Goal: Transaction & Acquisition: Purchase product/service

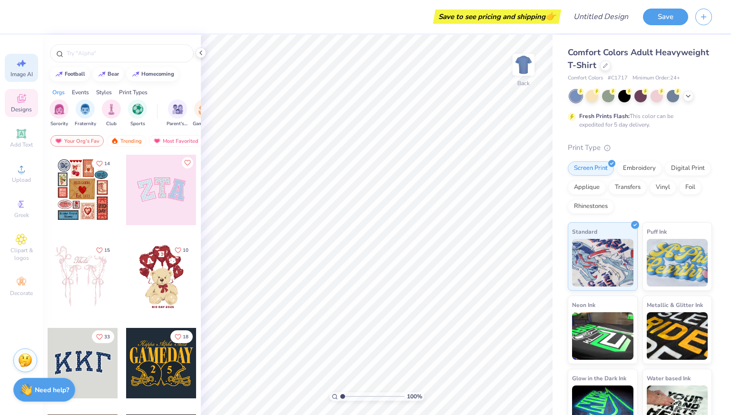
click at [22, 71] on span "Image AI" at bounding box center [21, 74] width 22 height 8
select select "4"
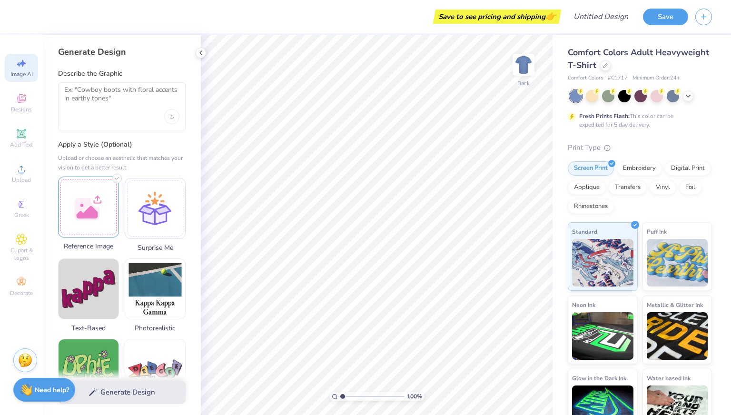
click at [84, 198] on div at bounding box center [88, 207] width 61 height 61
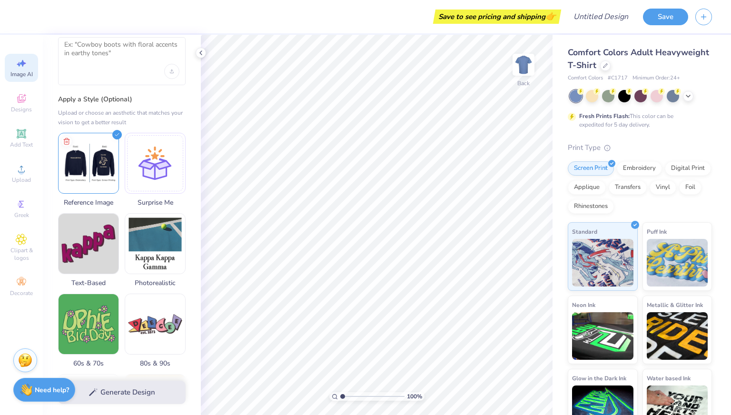
scroll to position [48, 0]
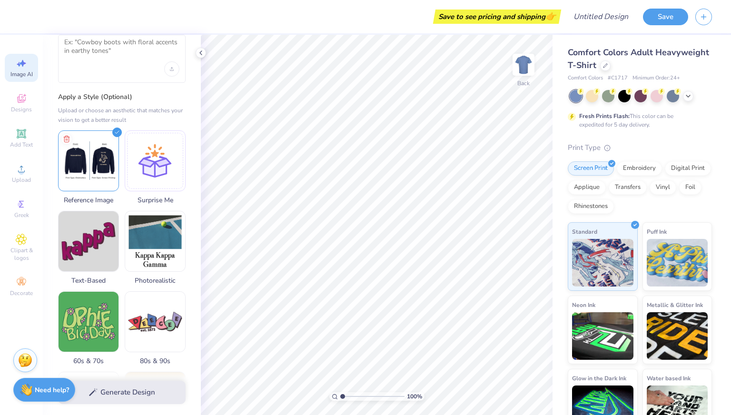
click at [133, 31] on div "Save to see pricing and shipping 👉" at bounding box center [292, 16] width 532 height 33
click at [133, 46] on textarea at bounding box center [121, 50] width 115 height 24
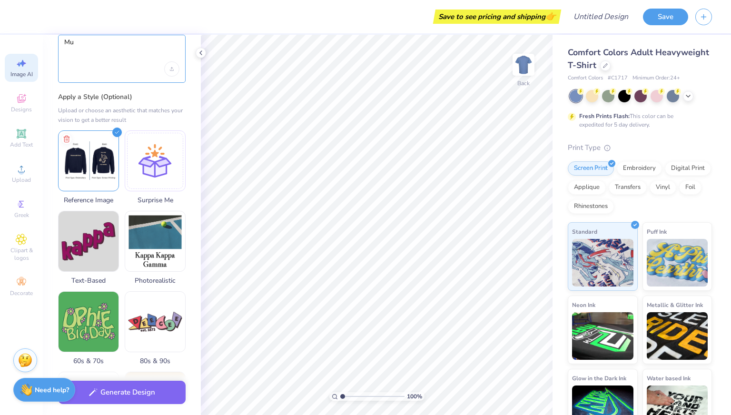
type textarea "M"
type textarea "Doctors With Deen Club Crewneck"
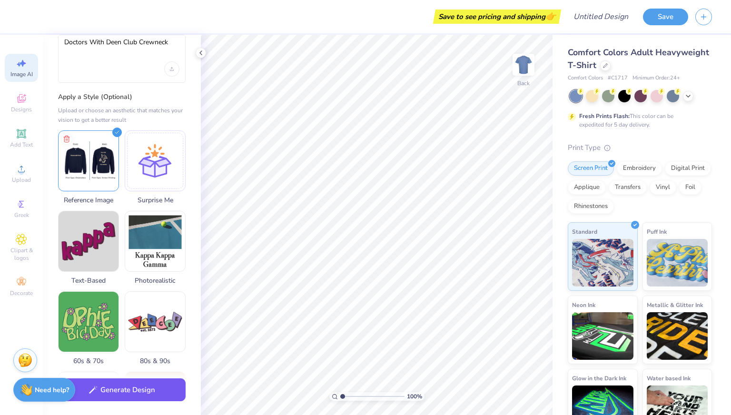
click at [122, 394] on button "Generate Design" at bounding box center [122, 389] width 128 height 23
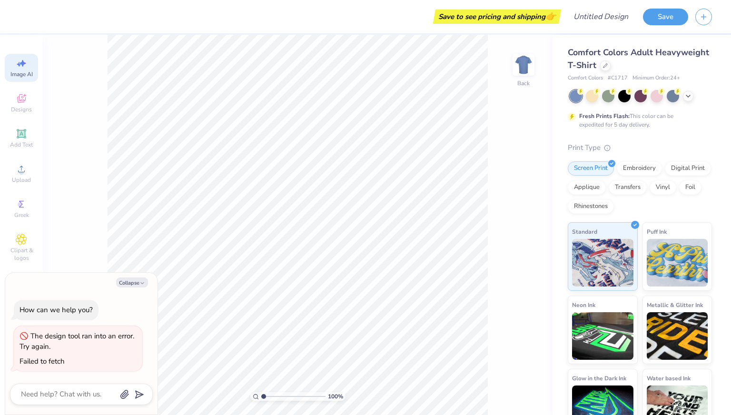
scroll to position [0, 21]
click at [80, 346] on div "The design tool ran into an error. Try again." at bounding box center [78, 341] width 117 height 21
click at [39, 367] on div "The design tool ran into an error. Try again. Failed to fetch" at bounding box center [78, 349] width 128 height 46
click at [128, 287] on button "Collapse" at bounding box center [132, 282] width 32 height 10
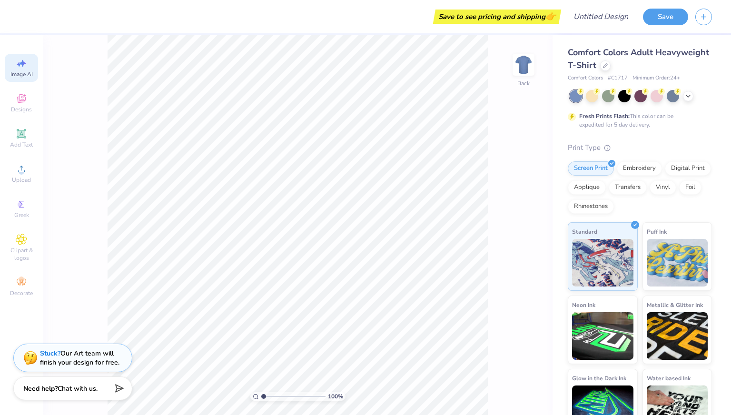
click at [89, 393] on div "Need help? Chat with us." at bounding box center [72, 388] width 119 height 24
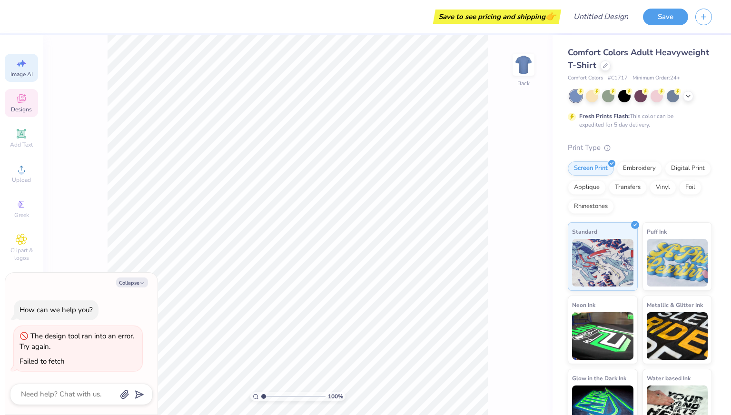
click at [23, 97] on icon at bounding box center [21, 98] width 11 height 11
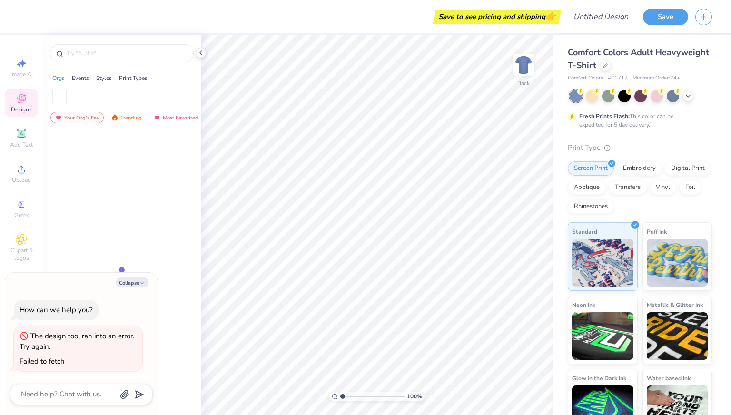
scroll to position [0, 0]
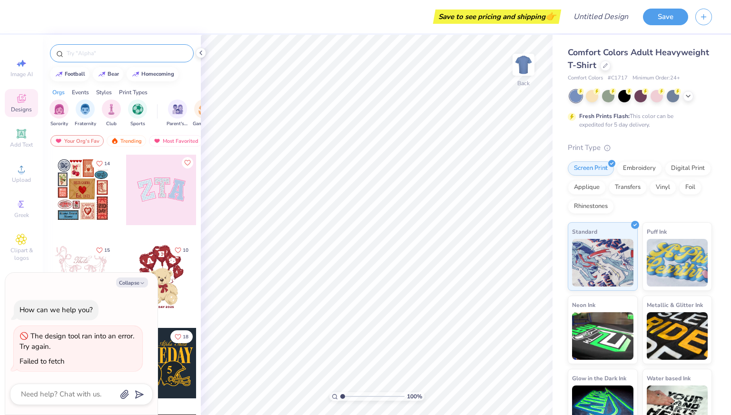
type textarea "x"
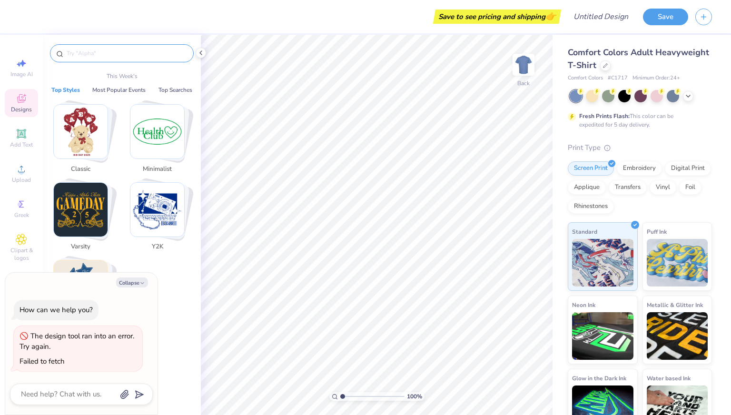
click at [89, 50] on input "text" at bounding box center [127, 54] width 122 height 10
click at [76, 52] on input "text" at bounding box center [127, 54] width 122 height 10
click at [7, 61] on div "Image AI" at bounding box center [21, 68] width 33 height 28
select select "4"
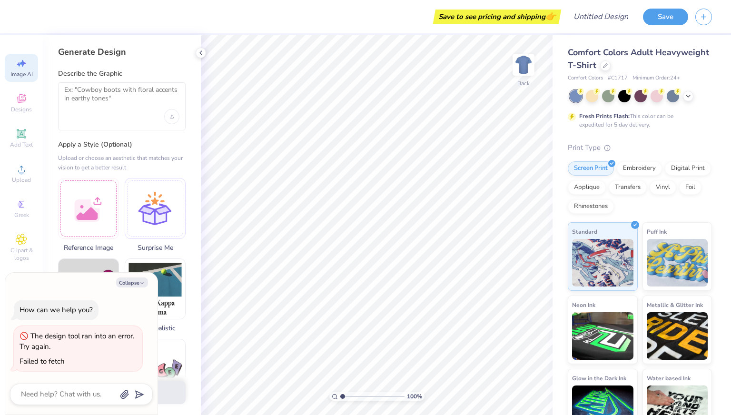
type textarea "x"
click at [94, 101] on textarea at bounding box center [121, 98] width 115 height 24
click at [116, 97] on textarea at bounding box center [121, 98] width 115 height 24
click at [77, 225] on div at bounding box center [88, 207] width 61 height 61
click at [101, 109] on div at bounding box center [122, 106] width 128 height 48
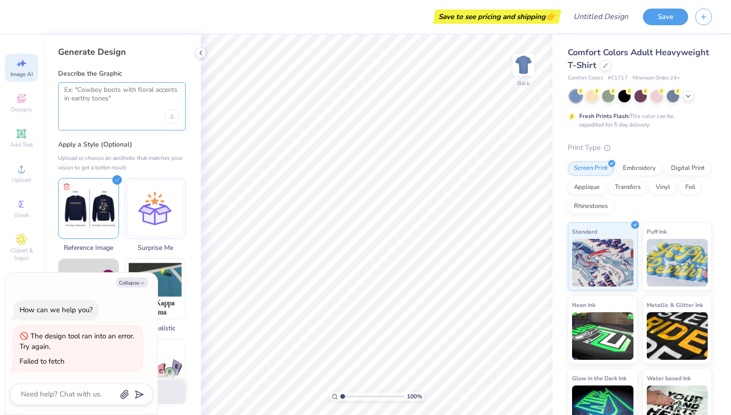
click at [114, 86] on textarea at bounding box center [121, 98] width 115 height 24
type textarea "Make a sweater"
click at [171, 398] on button "Generate Design" at bounding box center [122, 389] width 128 height 23
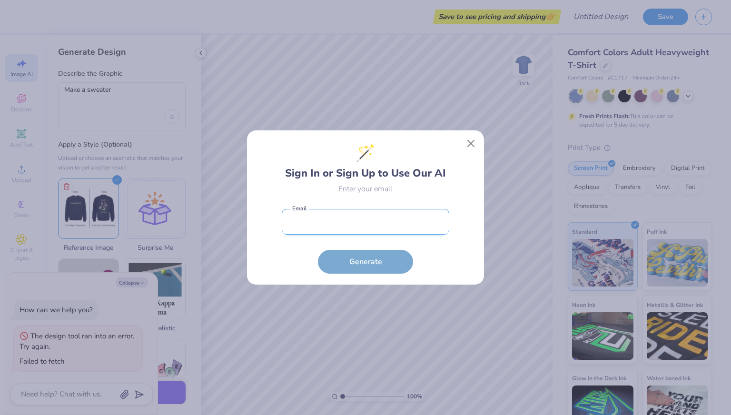
click at [355, 229] on input "email" at bounding box center [366, 222] width 168 height 26
type input "sammytheboss78@gmail.com"
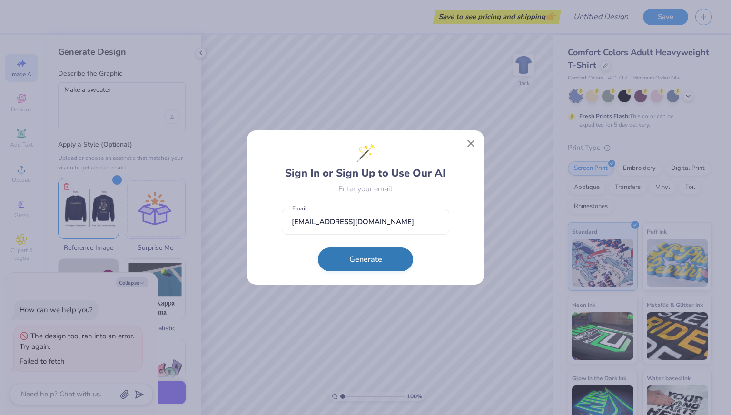
click at [339, 267] on button "Generate" at bounding box center [365, 259] width 95 height 24
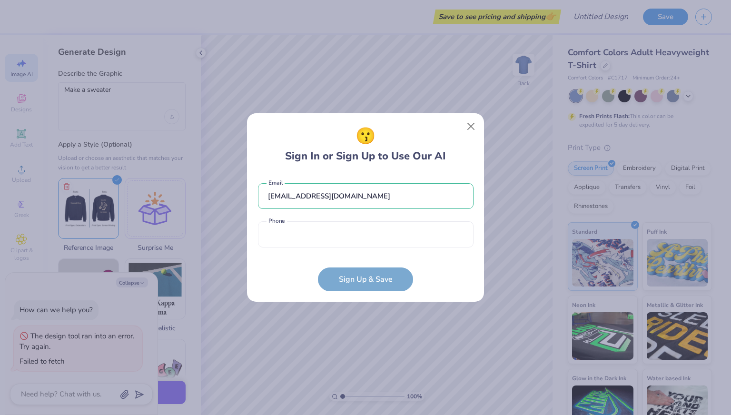
click at [339, 267] on form "sammytheboss78@gmail.com Email Phone is a required field Phone Sign Up & Save" at bounding box center [366, 233] width 216 height 118
click at [328, 237] on input "tel" at bounding box center [366, 234] width 216 height 26
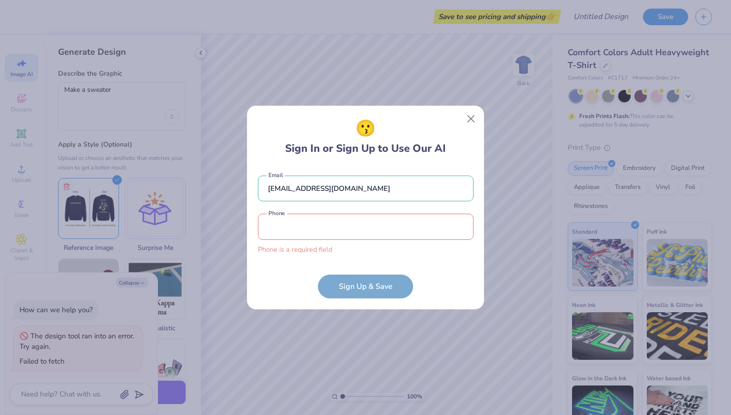
click at [421, 256] on form "sammytheboss78@gmail.com Email Phone is a required field Phone Sign Up & Save" at bounding box center [366, 232] width 216 height 133
click at [392, 292] on form "sammytheboss78@gmail.com Email Phone is a required field Phone Sign Up & Save" at bounding box center [366, 232] width 216 height 133
click at [341, 231] on input "tel" at bounding box center [366, 227] width 216 height 26
type input "(332) 250-5042"
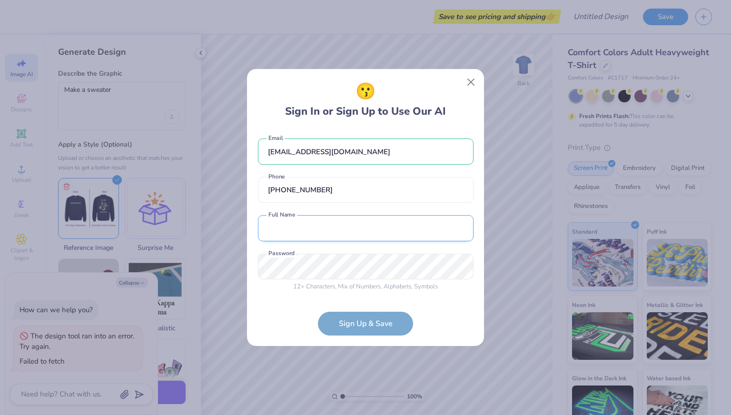
click at [293, 231] on input "text" at bounding box center [366, 228] width 216 height 26
type input "Sammy Dafrane"
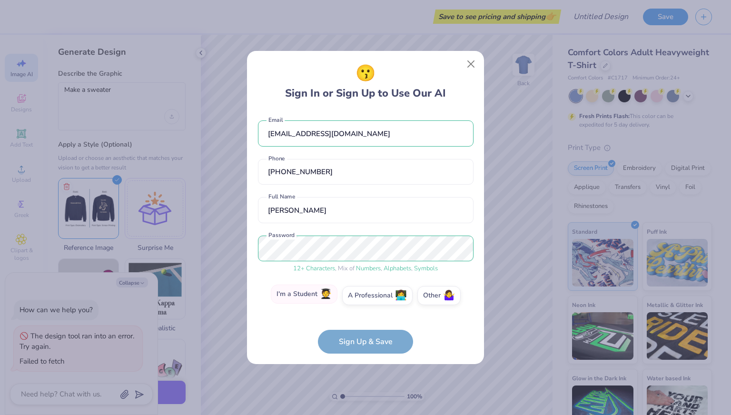
click at [302, 299] on label "I'm a Student 🧑‍🎓" at bounding box center [304, 294] width 67 height 19
click at [363, 299] on input "I'm a Student 🧑‍🎓" at bounding box center [366, 298] width 6 height 6
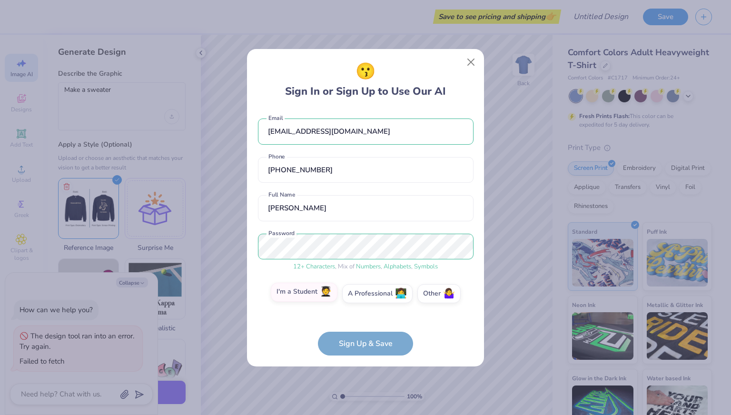
scroll to position [30, 0]
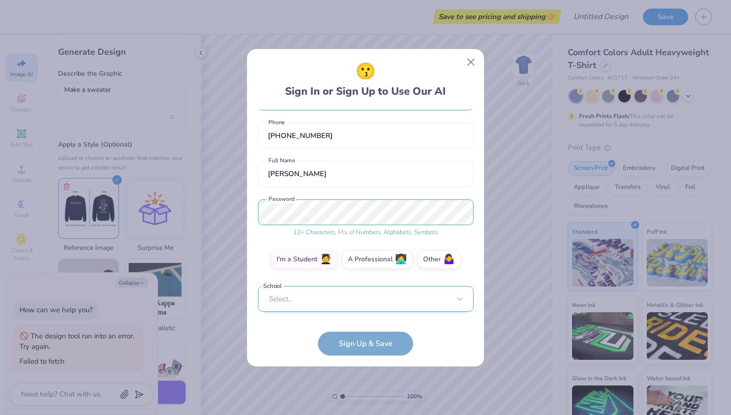
click at [296, 306] on div "Select..." at bounding box center [366, 299] width 216 height 26
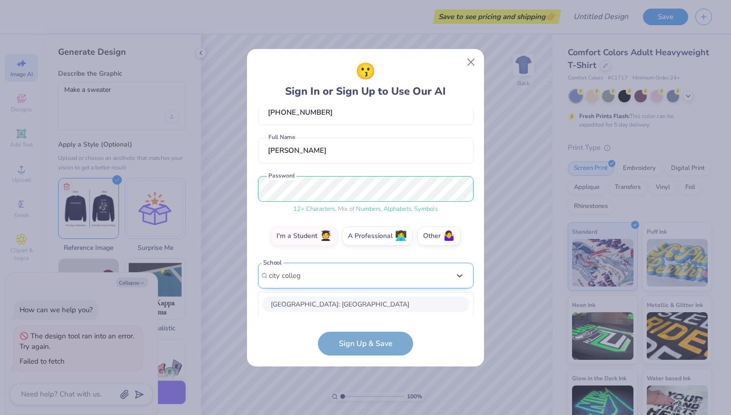
scroll to position [66, 0]
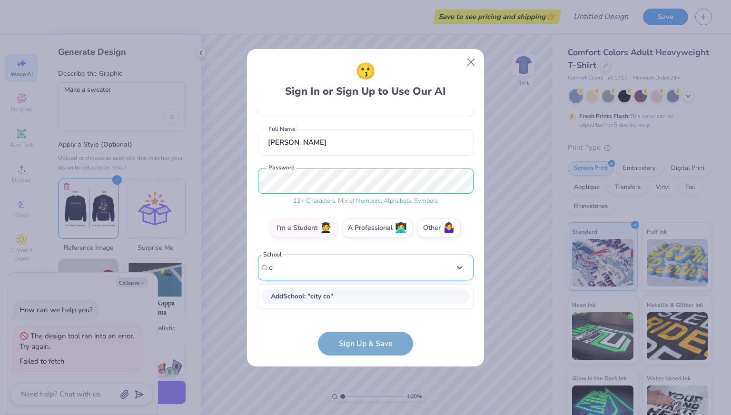
type input "c"
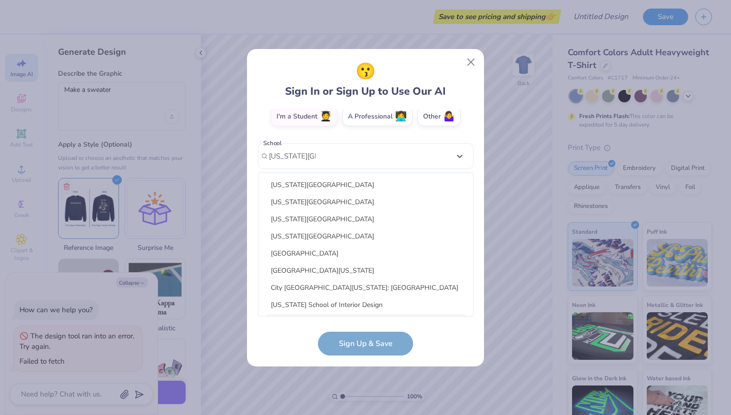
type input "New York City"
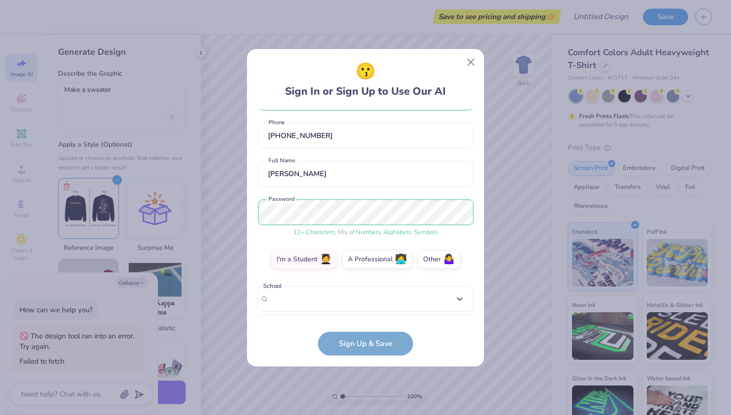
click at [432, 324] on form "sammytheboss78@gmail.com Email (332) 250-5042 Phone Sammy Dafrane Full Name 12 …" at bounding box center [366, 232] width 216 height 246
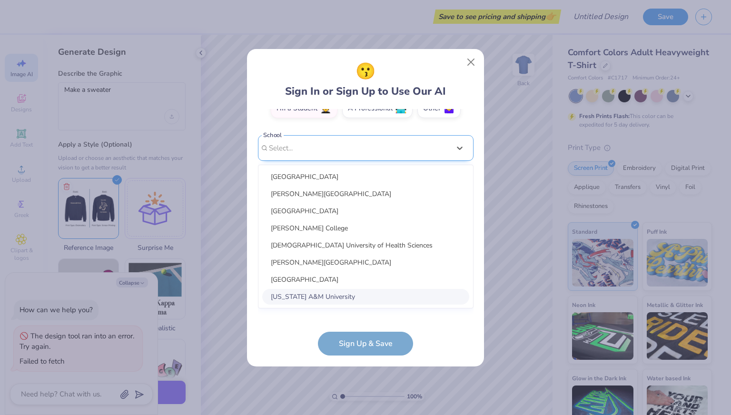
click at [333, 289] on div "option focused, 8 of 30. 30 results available. Use Up and Down to choose option…" at bounding box center [366, 222] width 216 height 174
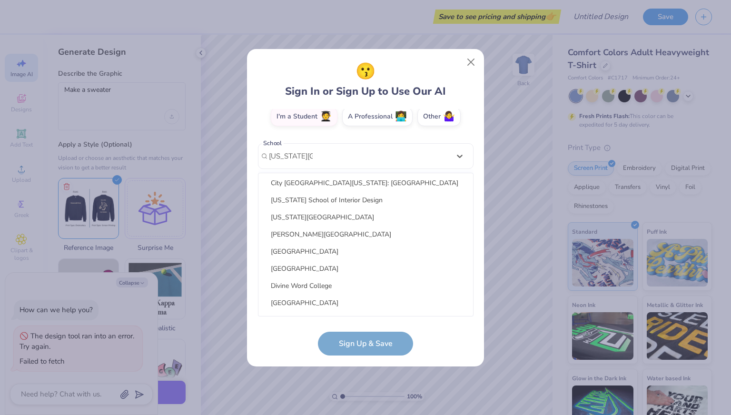
scroll to position [0, 0]
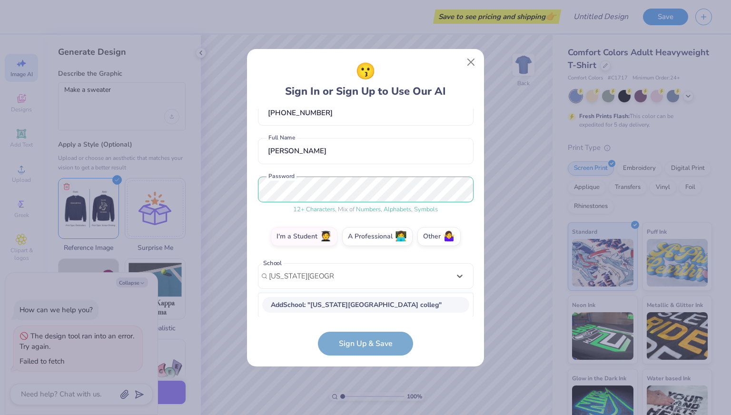
type input "new york city college"
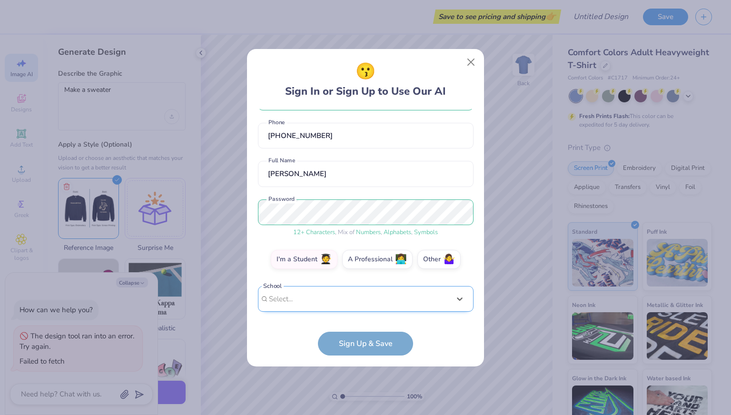
scroll to position [34, 0]
click at [353, 154] on div "sammytheboss78@gmail.com Email (332) 250-5042 Phone Sammy Dafrane Full Name 12 …" at bounding box center [366, 212] width 216 height 207
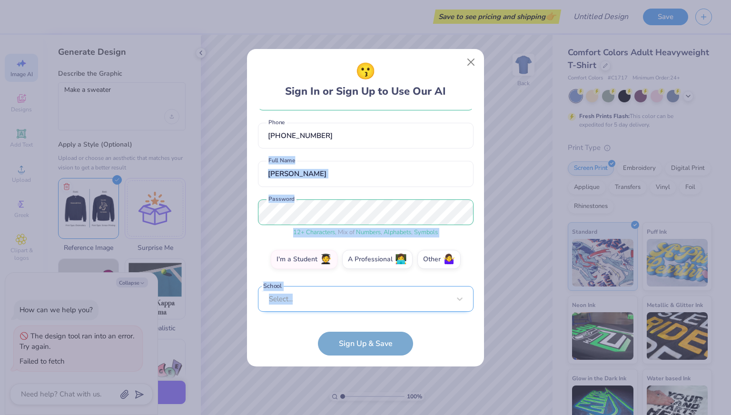
drag, startPoint x: 353, startPoint y: 154, endPoint x: 303, endPoint y: 294, distance: 148.7
click at [303, 294] on div "sammytheboss78@gmail.com Email (332) 250-5042 Phone Sammy Dafrane Full Name 12 …" at bounding box center [366, 212] width 216 height 207
click at [303, 294] on div "option focused, 8 of 30. 30 results available. Use Up and Down to choose option…" at bounding box center [366, 373] width 216 height 174
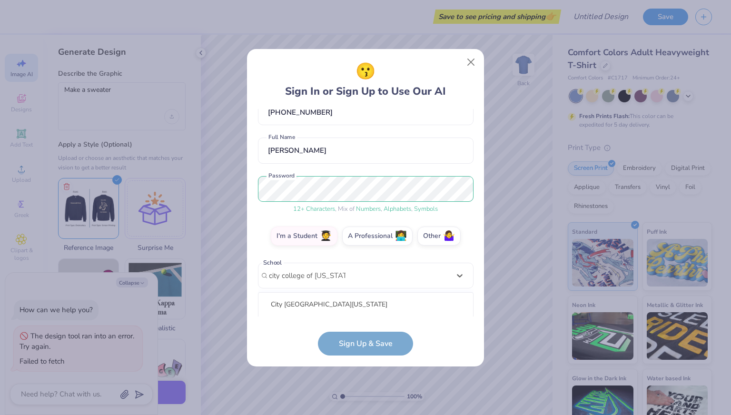
scroll to position [177, 0]
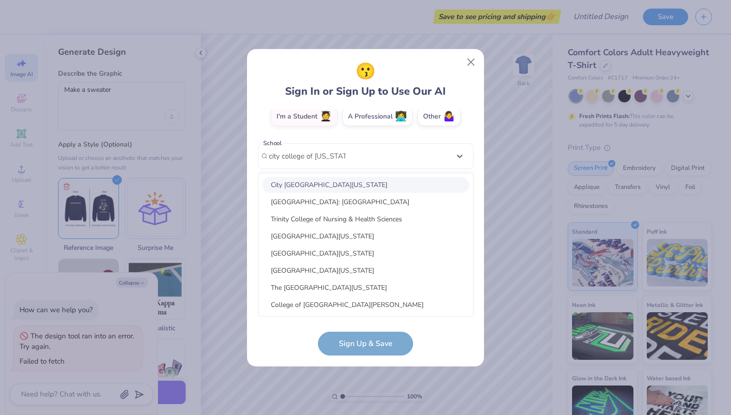
click at [324, 187] on div "City College of New York" at bounding box center [365, 185] width 207 height 16
type input "city college of new york"
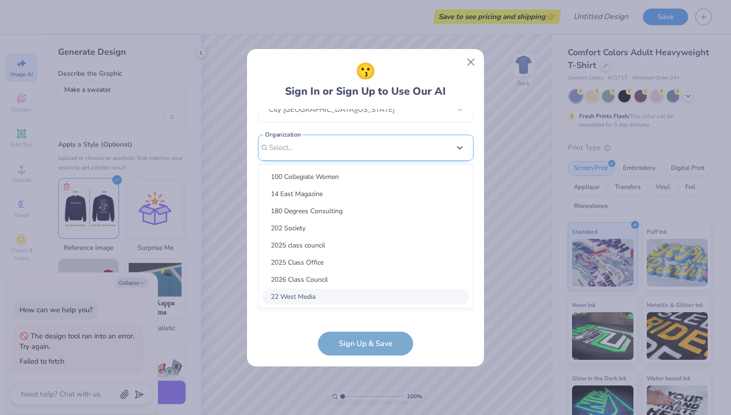
click at [301, 298] on div "option focused, 8 of 15. 15 results available. Use Up and Down to choose option…" at bounding box center [366, 222] width 216 height 174
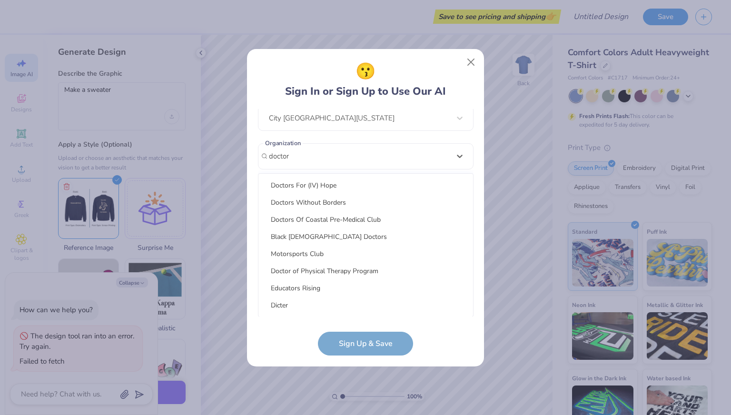
scroll to position [104, 0]
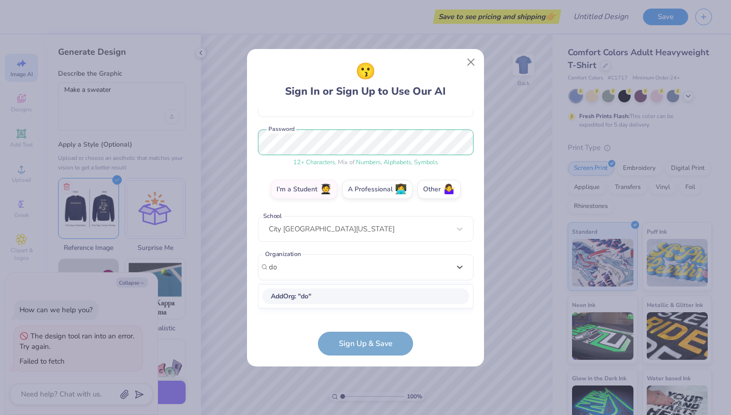
type input "d"
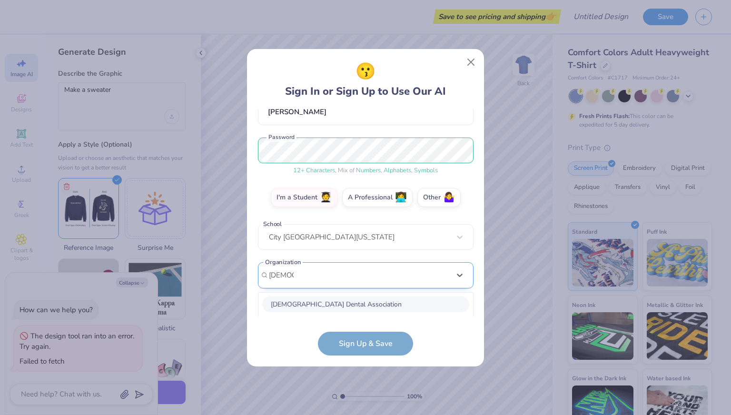
scroll to position [215, 0]
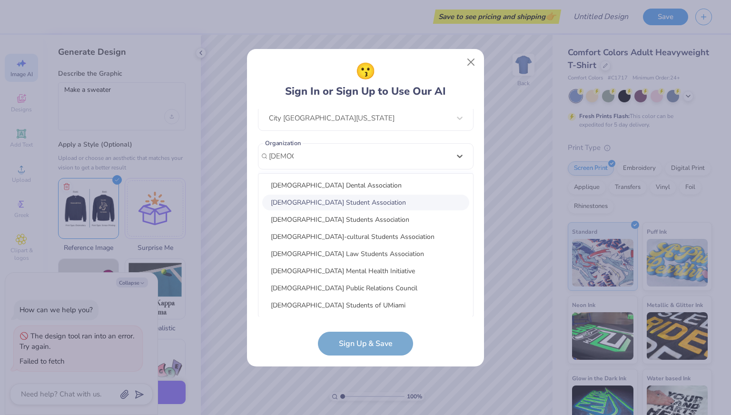
click at [342, 200] on div "Muslim Student Association" at bounding box center [365, 203] width 207 height 16
type input "Muslim"
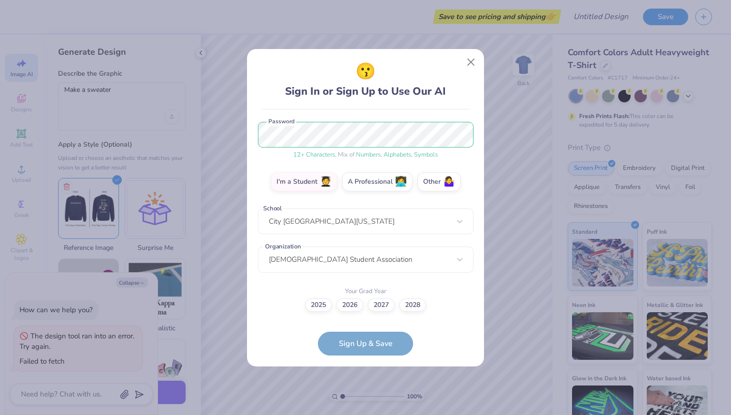
scroll to position [111, 0]
click at [404, 307] on label "2028" at bounding box center [412, 303] width 27 height 13
click at [369, 414] on input "2028" at bounding box center [366, 417] width 6 height 6
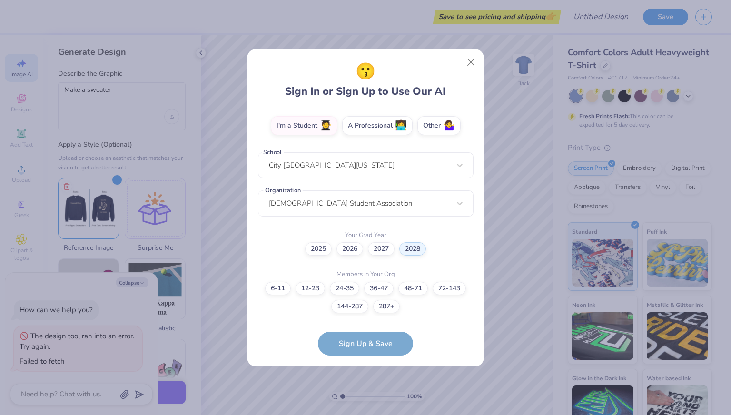
click at [305, 293] on div "6-11 12-23 24-35 36-47 48-71 72-143 144-287 287+" at bounding box center [366, 297] width 216 height 31
click at [388, 288] on label "36-47" at bounding box center [379, 286] width 30 height 13
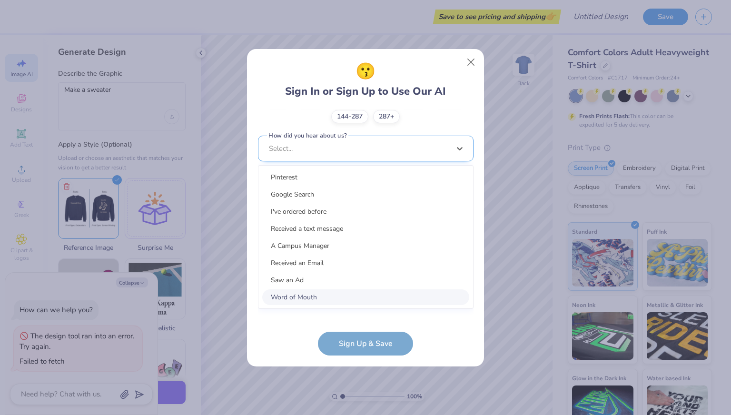
click at [388, 294] on div "option Word of Mouth focused, 8 of 15. 15 results available. Use Up and Down to…" at bounding box center [366, 223] width 216 height 174
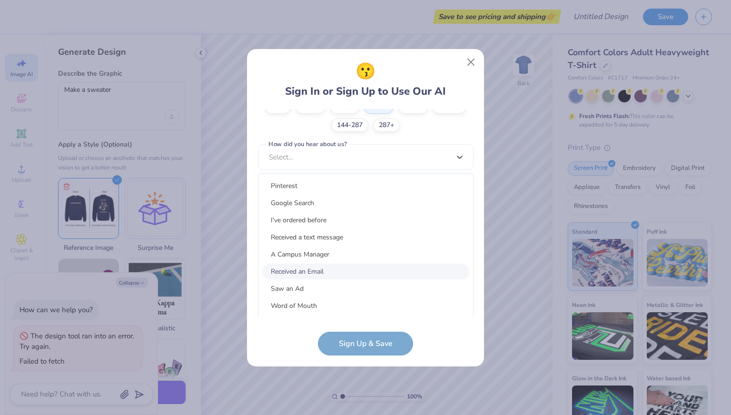
drag, startPoint x: 313, startPoint y: 258, endPoint x: 312, endPoint y: 273, distance: 14.3
click at [312, 273] on div "Pinterest Google Search I've ordered before Received a text message A Campus Ma…" at bounding box center [365, 245] width 215 height 143
click at [312, 273] on div "Received an Email" at bounding box center [365, 272] width 207 height 16
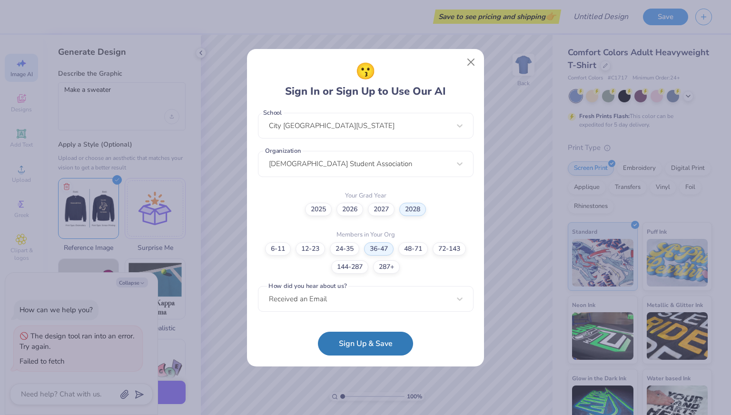
scroll to position [207, 0]
click at [369, 346] on button "Sign Up & Save" at bounding box center [365, 341] width 95 height 24
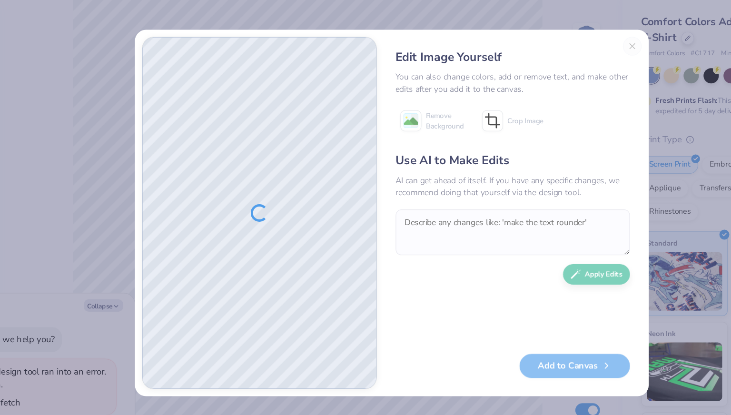
type textarea "x"
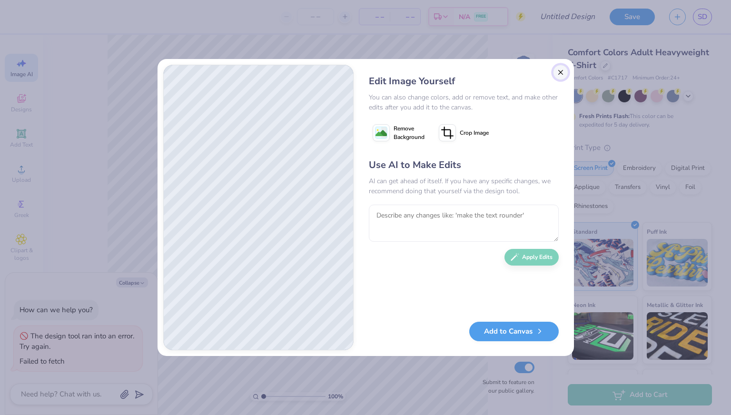
click at [558, 71] on button "Close" at bounding box center [560, 72] width 15 height 15
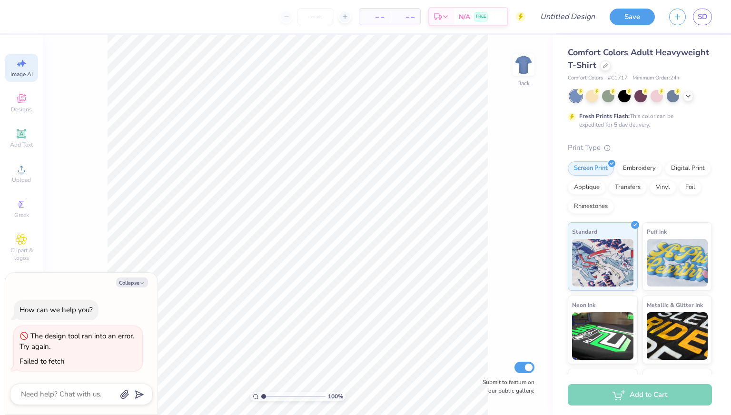
click at [17, 65] on icon at bounding box center [21, 63] width 11 height 11
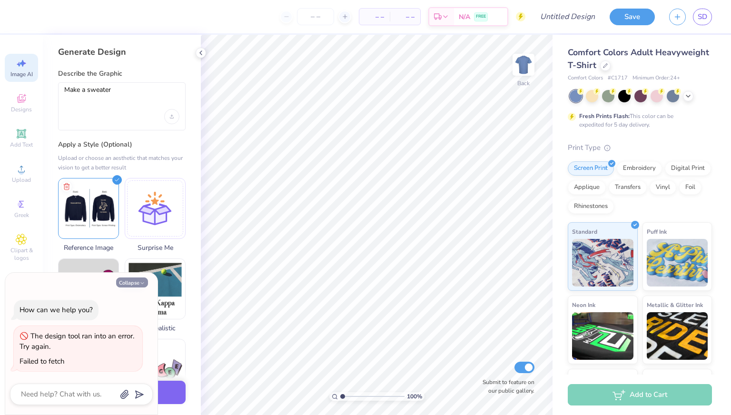
click at [128, 284] on button "Collapse" at bounding box center [132, 282] width 32 height 10
type textarea "x"
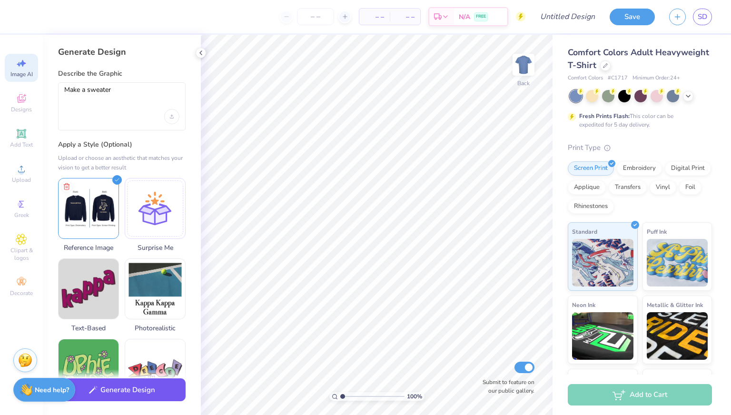
click at [144, 391] on button "Generate Design" at bounding box center [122, 389] width 128 height 23
